Goal: Navigation & Orientation: Find specific page/section

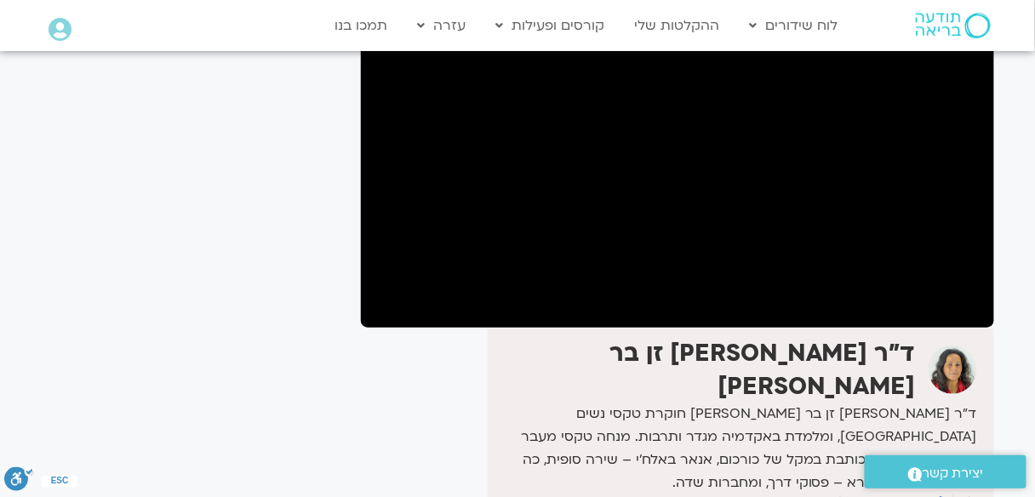
click at [280, 97] on div "It seems we can't find what you're looking for. It seems we can't find what you…" at bounding box center [192, 275] width 320 height 762
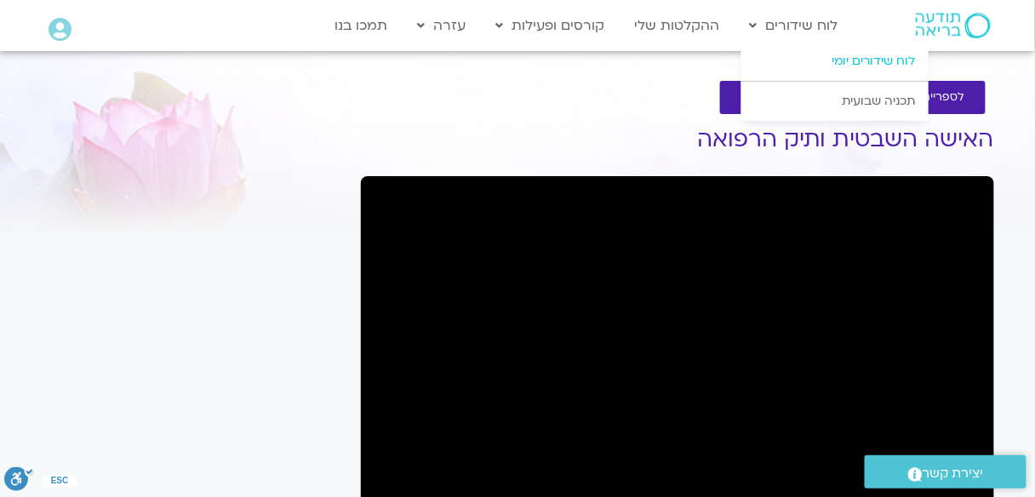
click at [866, 62] on link "לוח שידורים יומי" at bounding box center [834, 61] width 187 height 39
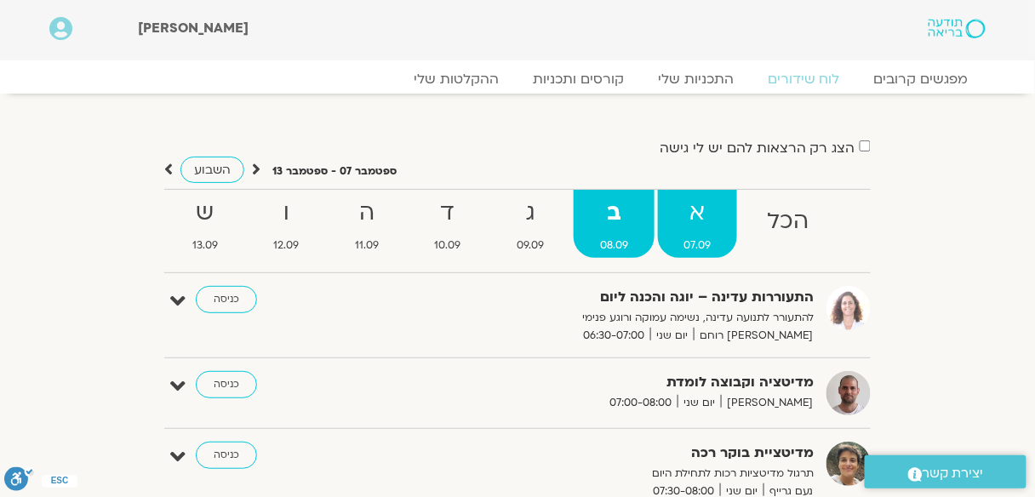
click at [709, 201] on strong "א" at bounding box center [698, 213] width 80 height 38
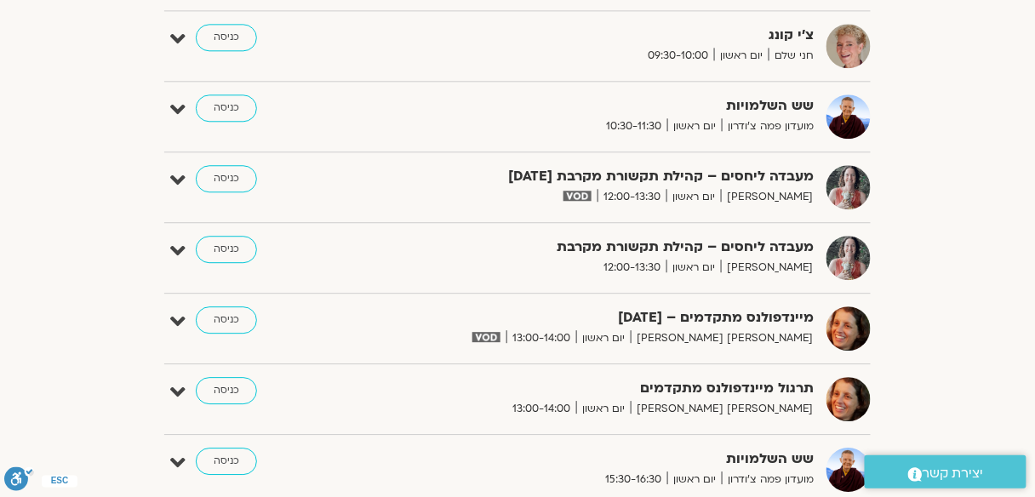
scroll to position [1021, 0]
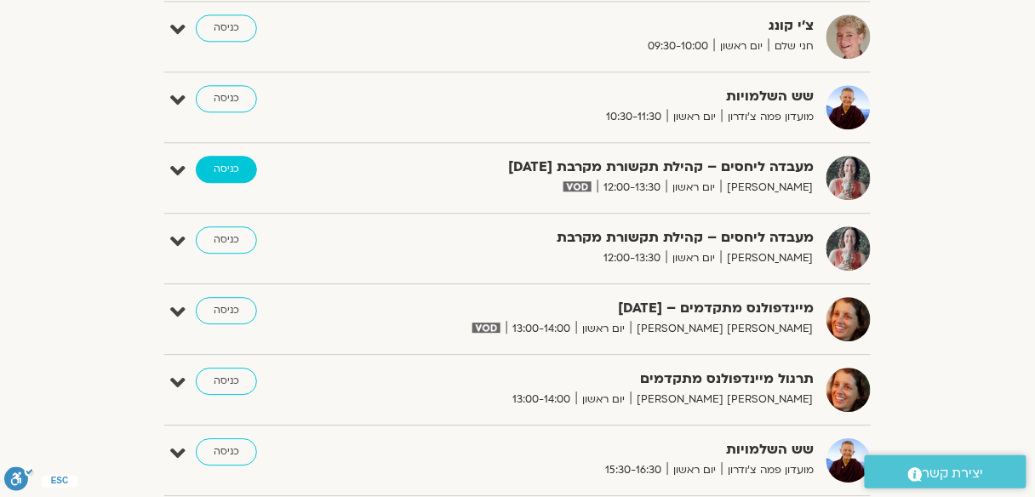
click at [0, 0] on link "כניסה" at bounding box center [0, 0] width 0 height 0
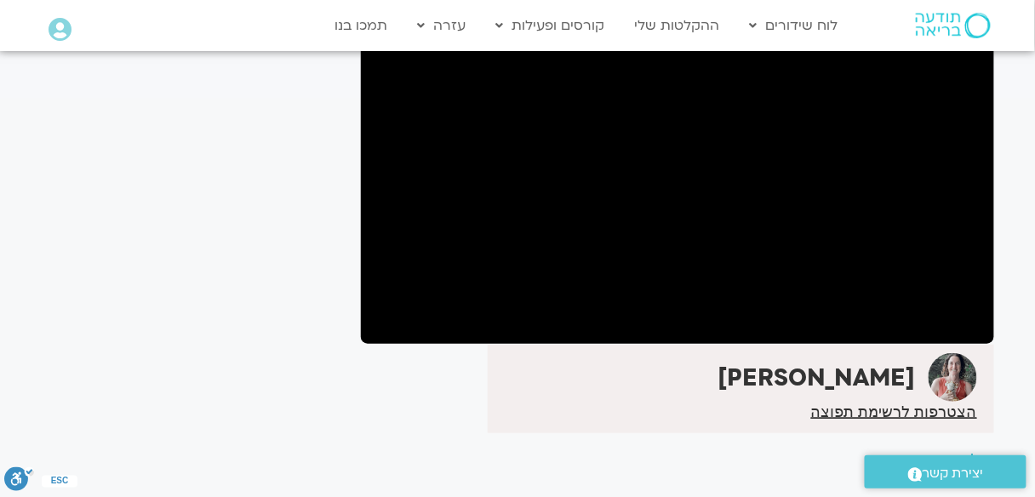
scroll to position [130, 0]
